Goal: Task Accomplishment & Management: Manage account settings

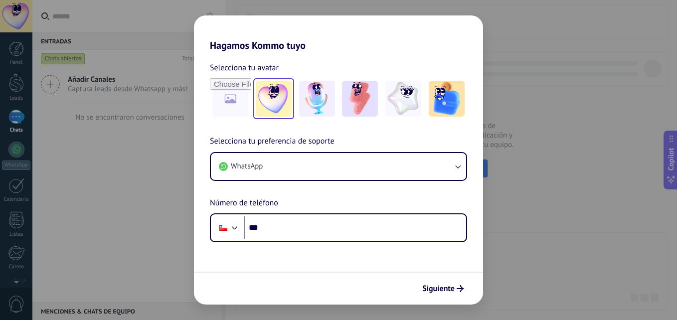
click at [263, 103] on img at bounding box center [274, 99] width 36 height 36
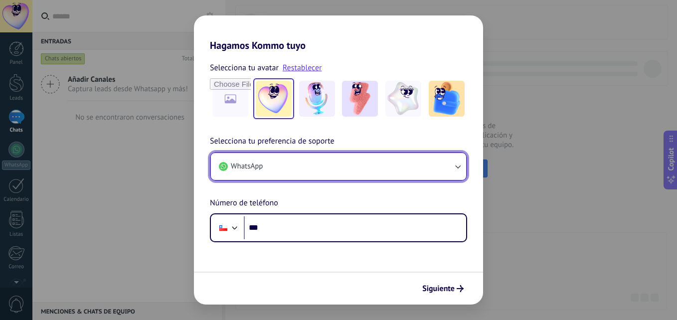
click at [299, 170] on button "WhatsApp" at bounding box center [338, 166] width 255 height 27
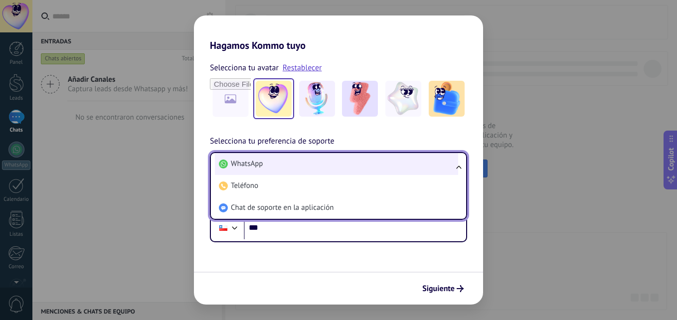
click at [288, 158] on li "WhatsApp" at bounding box center [336, 164] width 243 height 22
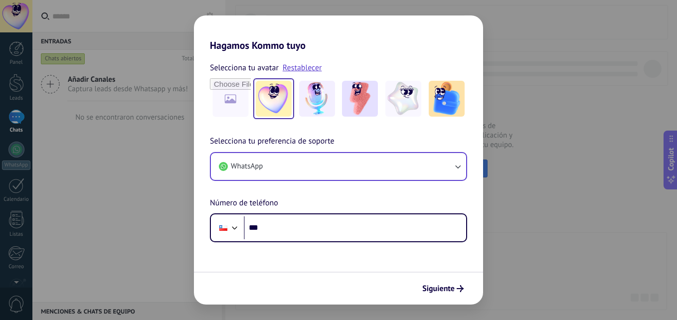
click at [290, 212] on div "Selecciona tu preferencia de soporte WhatsApp Número de teléfono Phone ***" at bounding box center [338, 188] width 289 height 107
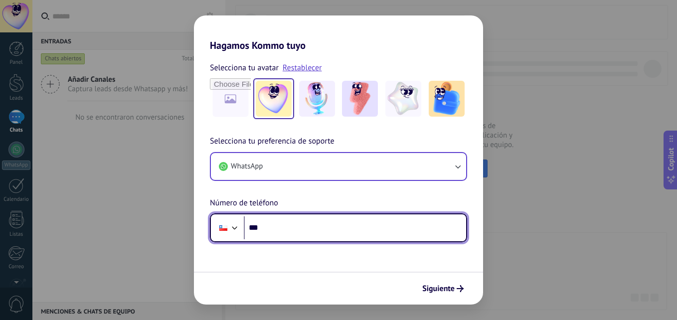
click at [286, 223] on input "***" at bounding box center [355, 227] width 222 height 23
type input "**********"
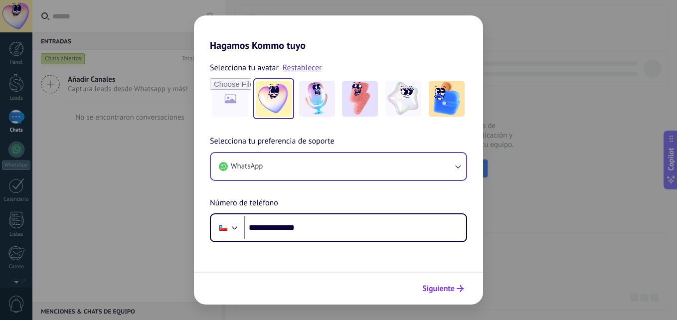
click at [455, 293] on button "Siguiente" at bounding box center [443, 288] width 50 height 17
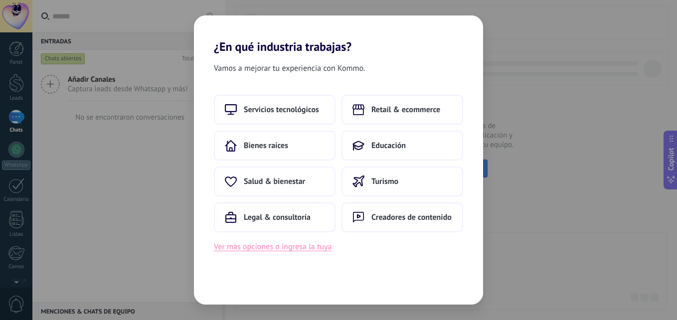
click at [269, 243] on button "Ver más opciones o ingresa la tuya" at bounding box center [273, 246] width 118 height 13
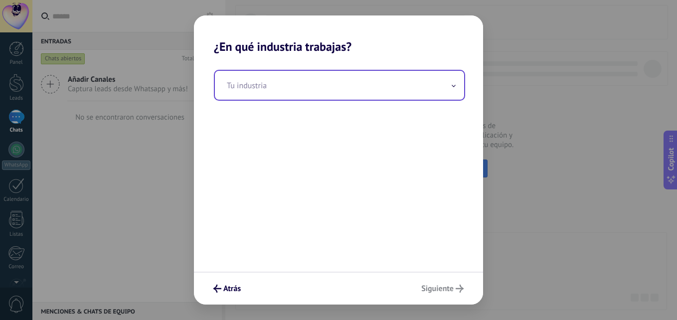
click at [304, 86] on input "text" at bounding box center [339, 85] width 249 height 29
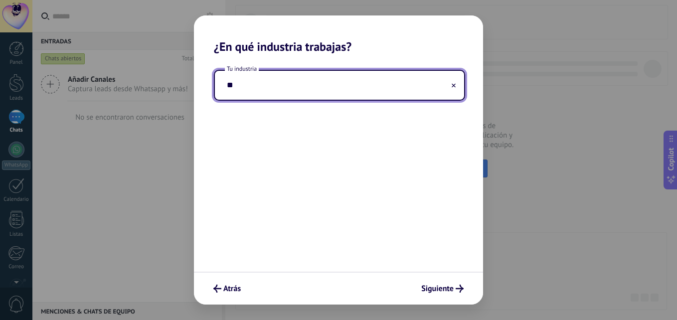
type input "*"
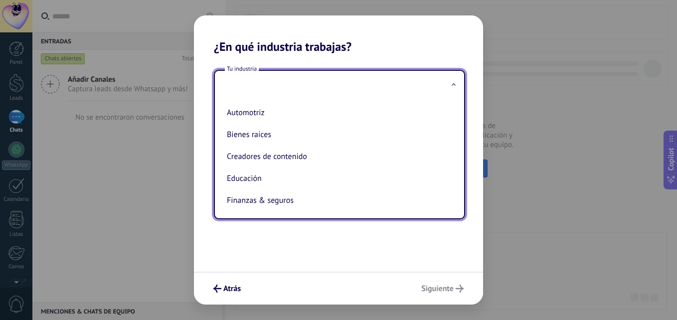
click at [209, 264] on div "Tu industria Automotriz Bienes raíces Creadores de contenido Educación Finanzas…" at bounding box center [338, 163] width 289 height 218
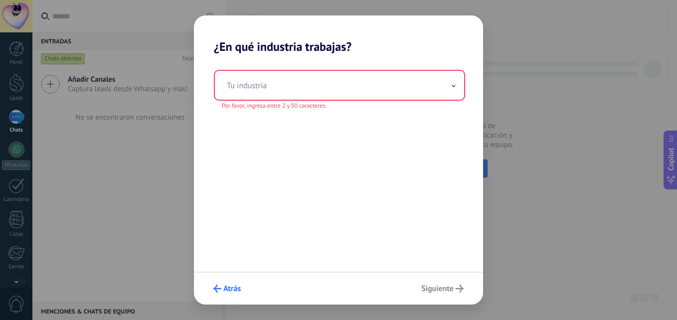
click at [230, 286] on span "Atrás" at bounding box center [231, 288] width 17 height 7
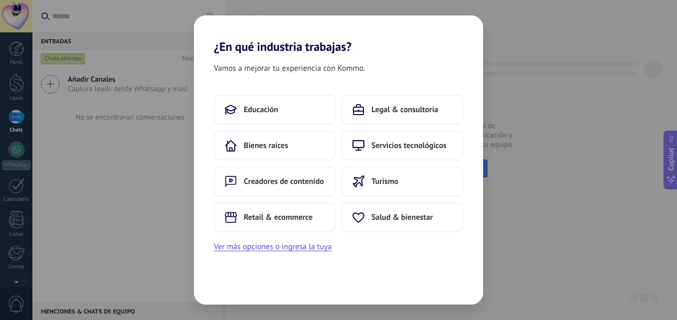
click at [230, 286] on div "Vamos a mejorar tu experiencia con Kommo. Educación Legal & consultoría Bienes …" at bounding box center [338, 179] width 289 height 251
click at [522, 141] on div "¿En qué industria trabajas? Vamos a mejorar tu experiencia con Kommo. Educación…" at bounding box center [338, 160] width 677 height 320
click at [306, 245] on button "Ver más opciones o ingresa la tuya" at bounding box center [273, 246] width 118 height 13
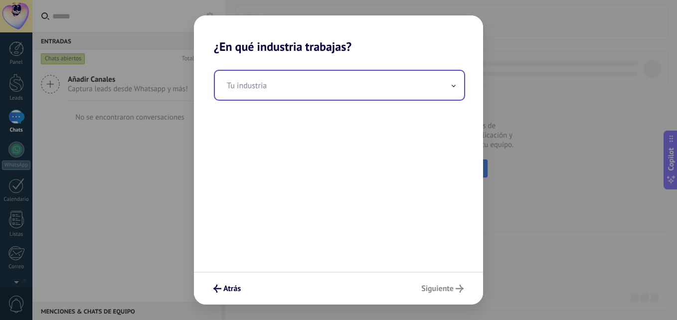
click at [421, 84] on input "text" at bounding box center [339, 85] width 249 height 29
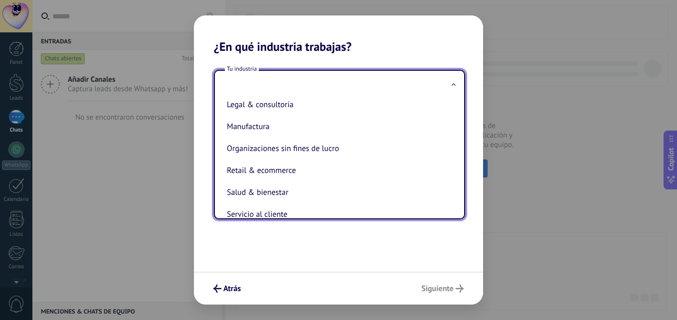
scroll to position [138, 0]
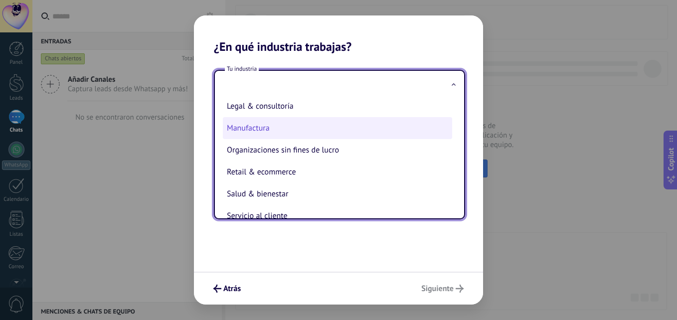
click at [336, 126] on li "Manufactura" at bounding box center [337, 128] width 229 height 22
type input "**********"
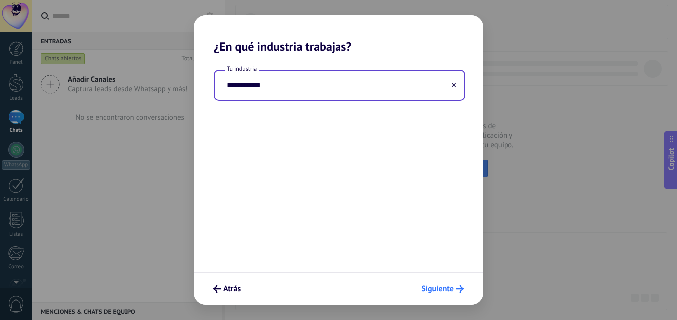
click at [445, 292] on span "Siguiente" at bounding box center [437, 288] width 32 height 7
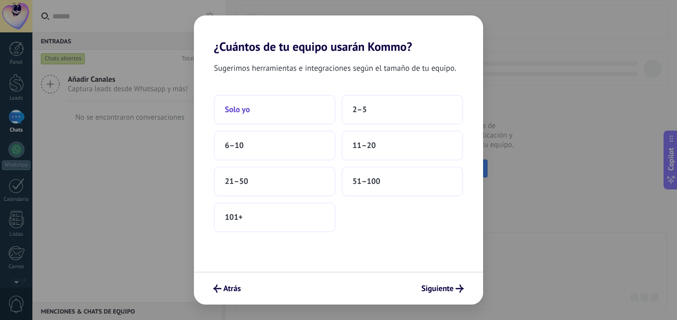
click at [283, 106] on button "Solo yo" at bounding box center [275, 110] width 122 height 30
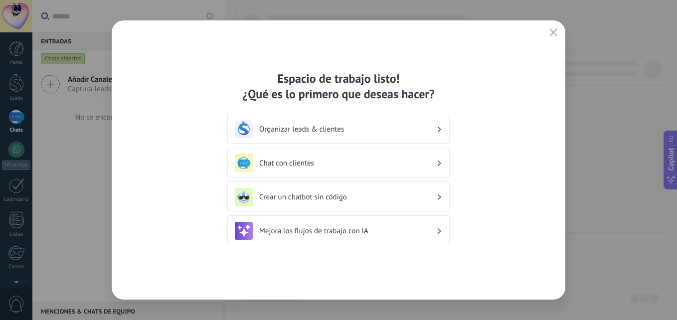
click at [414, 134] on h3 "Organizar leads & clientes" at bounding box center [347, 129] width 177 height 9
click at [432, 131] on h3 "Organizar leads & clientes" at bounding box center [347, 129] width 177 height 9
click at [439, 128] on icon at bounding box center [439, 129] width 3 height 6
click at [361, 123] on div "Organizar leads & clientes" at bounding box center [338, 129] width 207 height 18
click at [274, 136] on div "Organizar leads & clientes" at bounding box center [338, 129] width 207 height 18
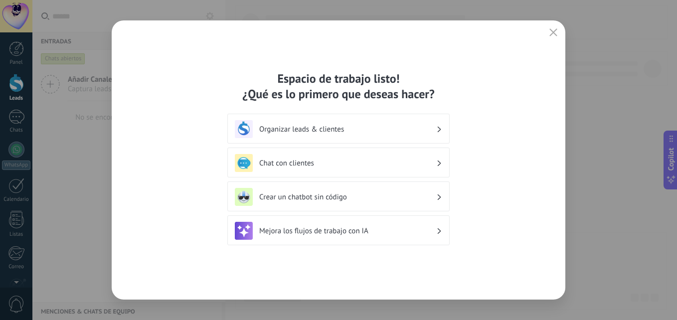
click at [241, 130] on img at bounding box center [244, 129] width 18 height 18
click at [547, 32] on button "button" at bounding box center [553, 33] width 13 height 14
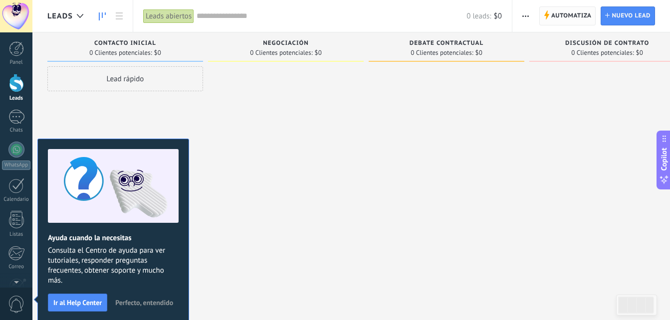
click at [569, 14] on span "Automatiza" at bounding box center [571, 16] width 40 height 18
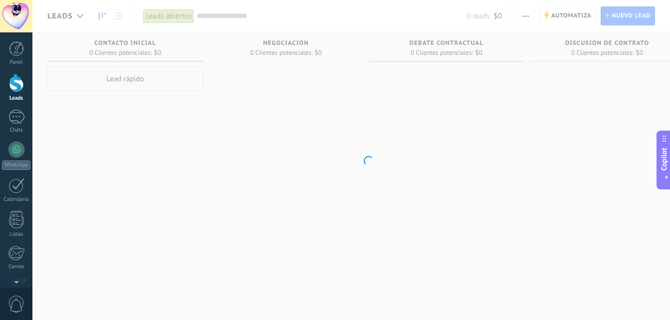
click at [231, 138] on body ".abecls-1,.abecls-2{fill-rule:evenodd}.abecls-2{fill:#fff} .abhcls-1{fill:none}…" at bounding box center [335, 160] width 670 height 320
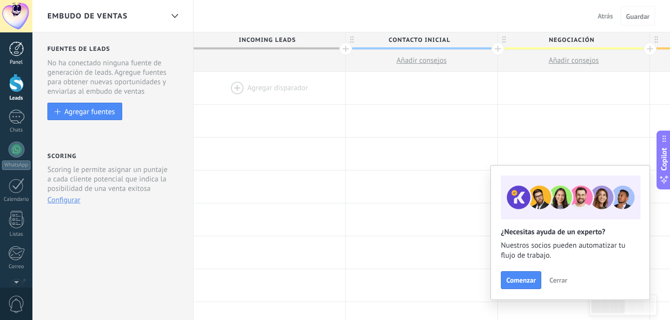
click at [14, 45] on div at bounding box center [16, 48] width 15 height 15
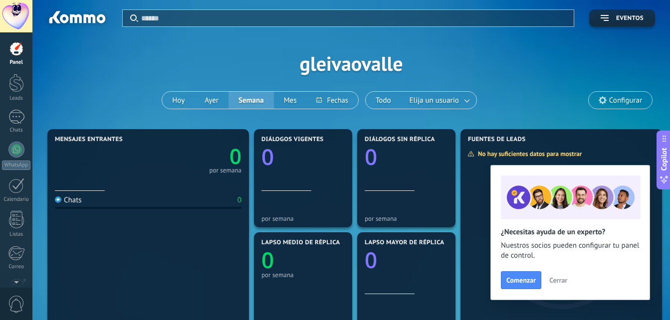
click at [605, 98] on use at bounding box center [602, 100] width 8 height 8
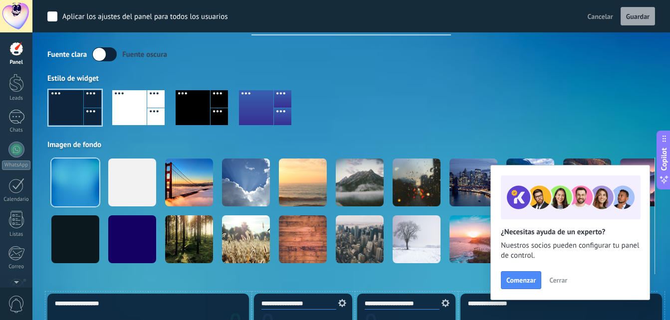
scroll to position [24, 0]
